Goal: Download file/media

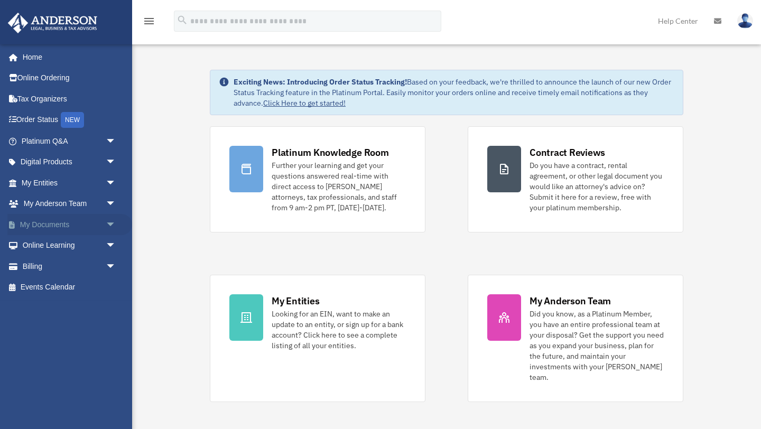
click at [39, 225] on link "My Documents arrow_drop_down" at bounding box center [69, 224] width 125 height 21
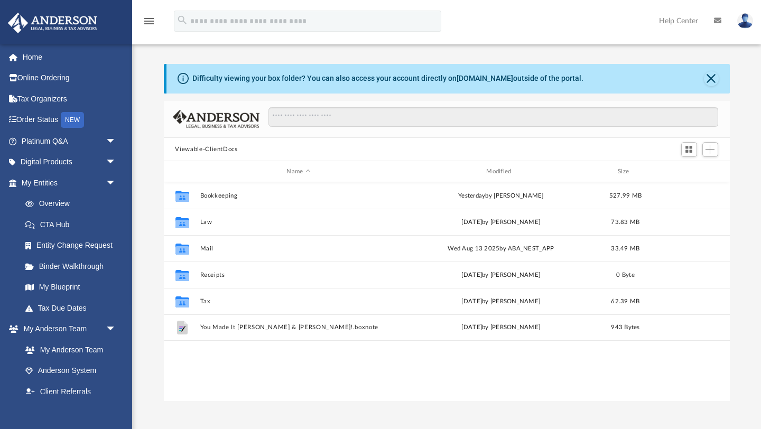
scroll to position [240, 566]
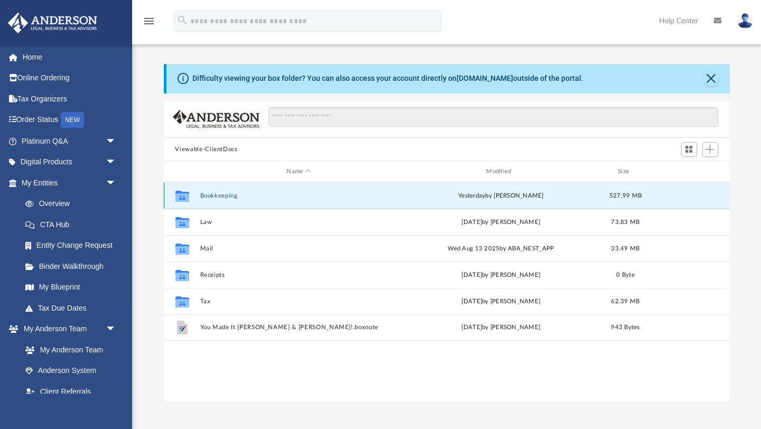
click at [218, 196] on button "Bookkeeping" at bounding box center [299, 195] width 198 height 7
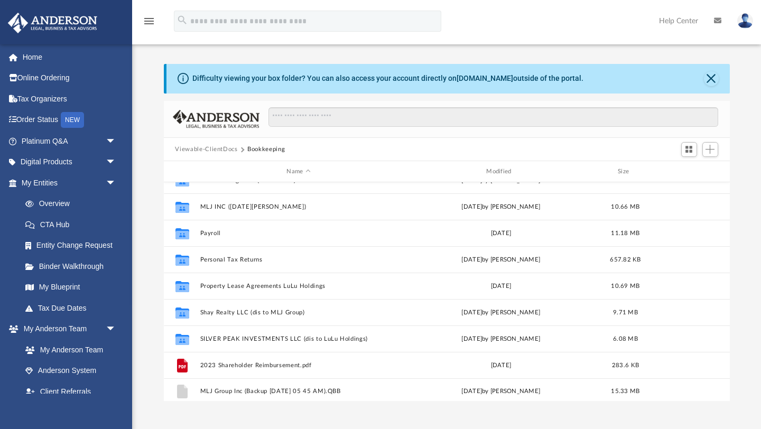
scroll to position [283, 0]
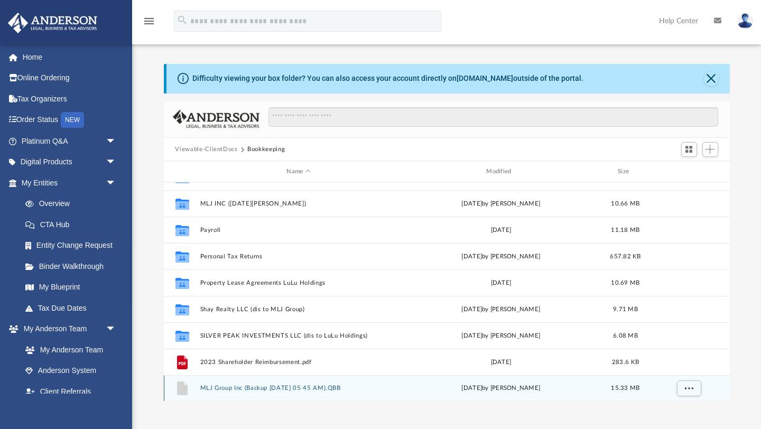
click at [308, 389] on button "MLJ Group Inc (Backup [DATE] 05 45 AM).QBB" at bounding box center [299, 388] width 198 height 7
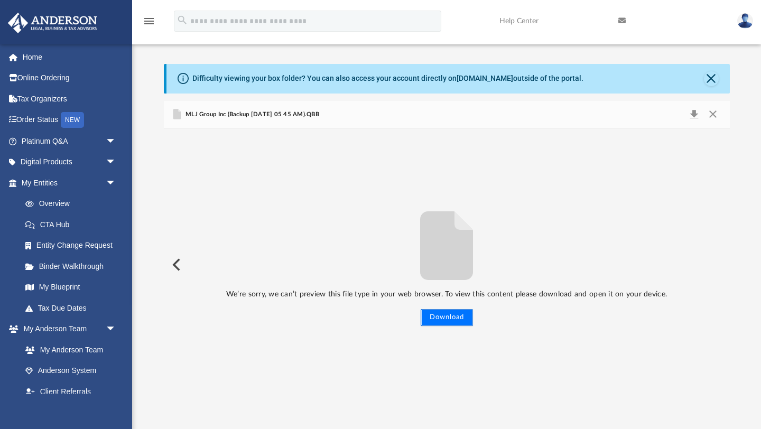
click at [442, 316] on button "Download" at bounding box center [447, 317] width 52 height 17
